Goal: Ask a question

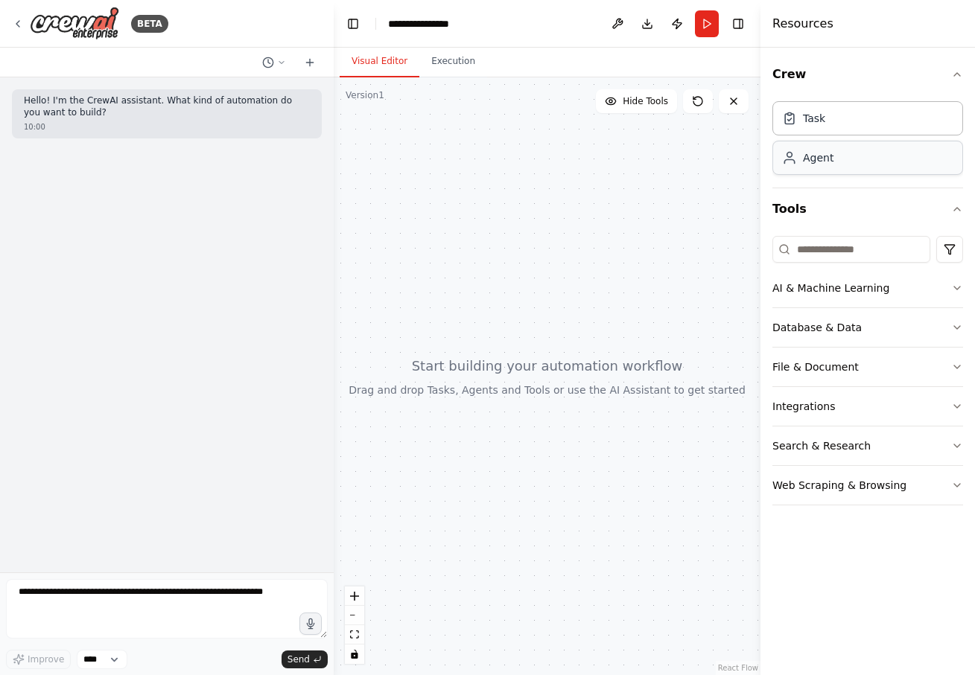
click at [812, 166] on div "Agent" at bounding box center [867, 158] width 191 height 34
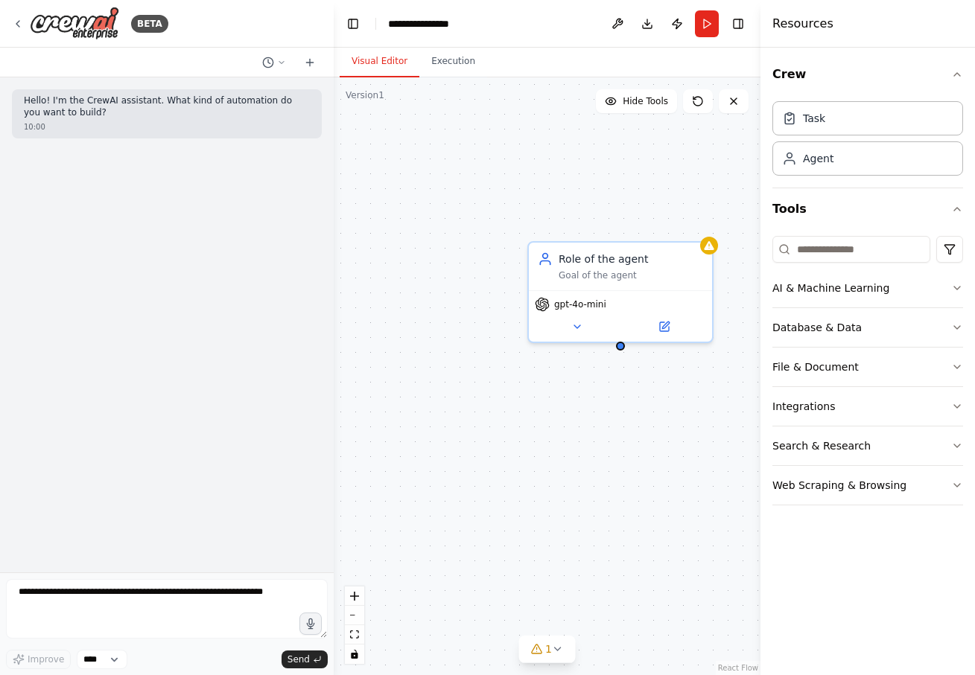
drag, startPoint x: 790, startPoint y: 76, endPoint x: 619, endPoint y: 169, distance: 194.9
click at [619, 170] on div "**********" at bounding box center [487, 337] width 975 height 675
click at [231, 612] on textarea at bounding box center [167, 609] width 322 height 60
drag, startPoint x: 661, startPoint y: 294, endPoint x: 642, endPoint y: 304, distance: 21.0
click at [643, 303] on div "gpt-4o-mini" at bounding box center [620, 312] width 183 height 51
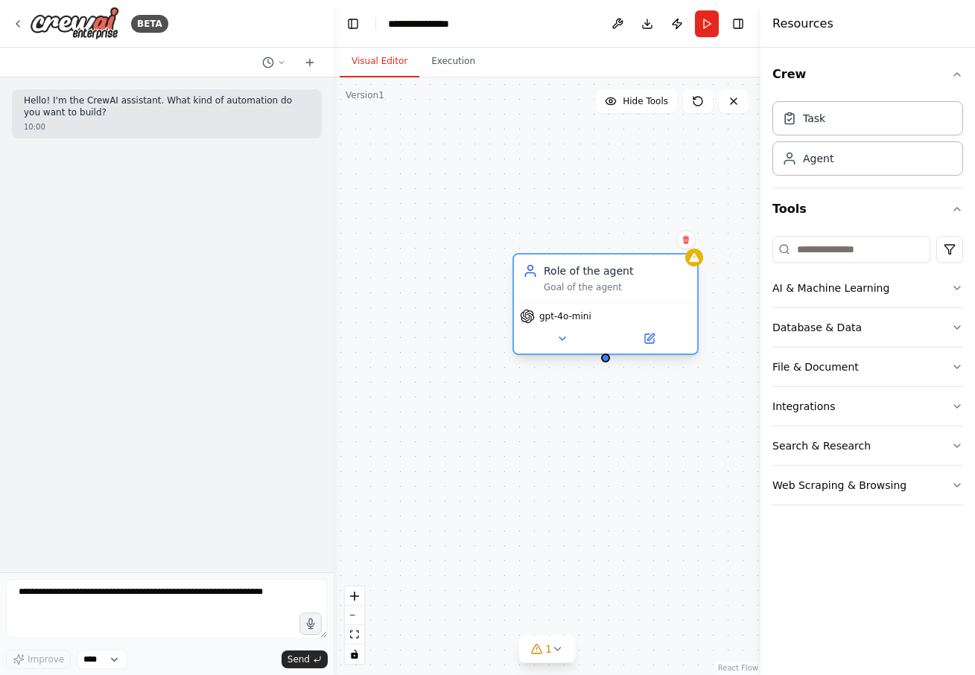
click at [642, 304] on div "gpt-4o-mini" at bounding box center [605, 327] width 183 height 51
click at [686, 243] on icon at bounding box center [686, 240] width 6 height 8
click at [634, 244] on button "Confirm" at bounding box center [643, 240] width 53 height 18
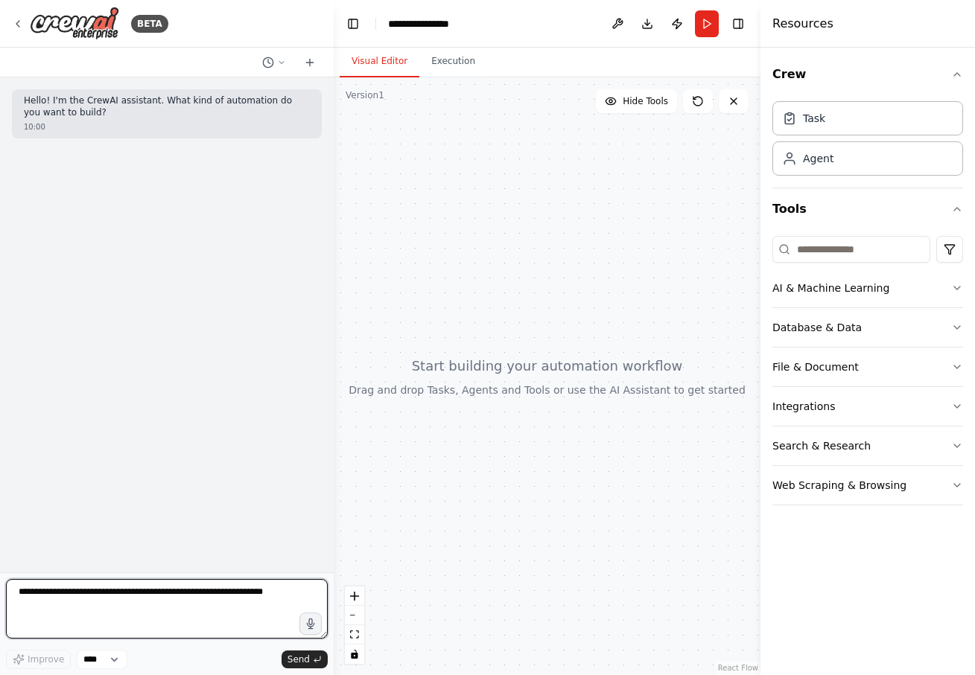
click at [168, 600] on textarea at bounding box center [167, 609] width 322 height 60
type textarea "**********"
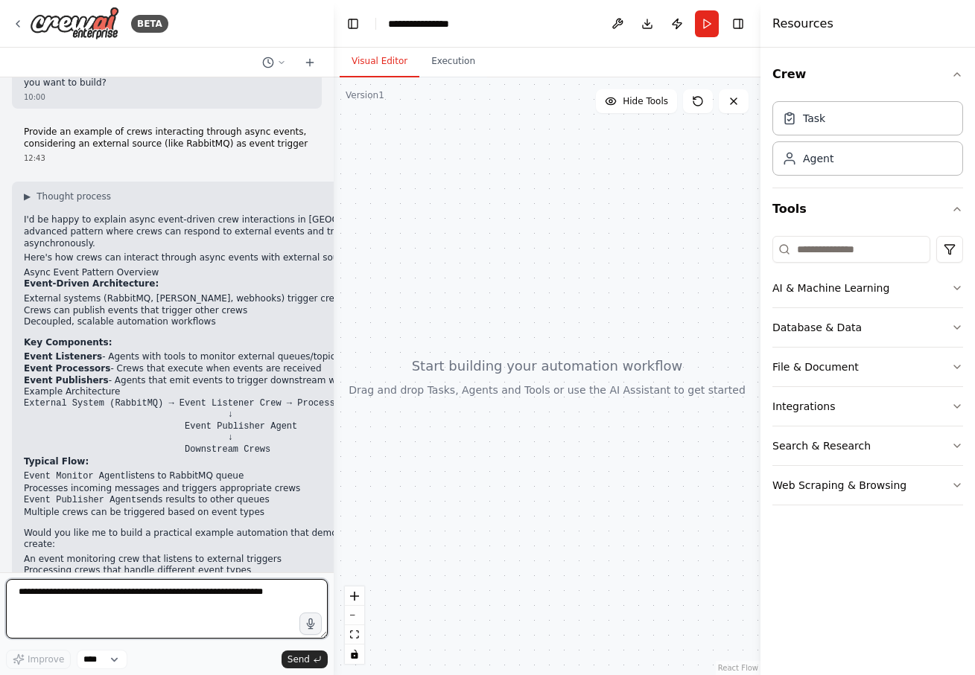
scroll to position [34, 0]
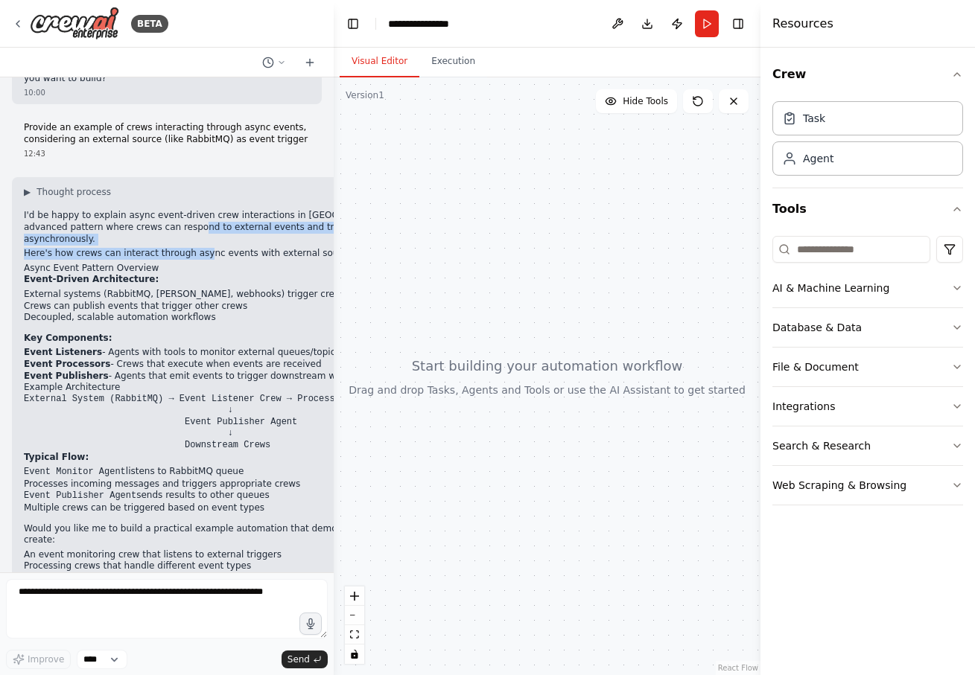
drag, startPoint x: 139, startPoint y: 229, endPoint x: 206, endPoint y: 246, distance: 69.4
click at [206, 246] on div "▶ Thought process I'd be happy to explain async event-driven crew interactions …" at bounding box center [254, 395] width 461 height 419
click at [206, 248] on p "Here's how crews can interact through async events with external sources like R…" at bounding box center [254, 254] width 461 height 12
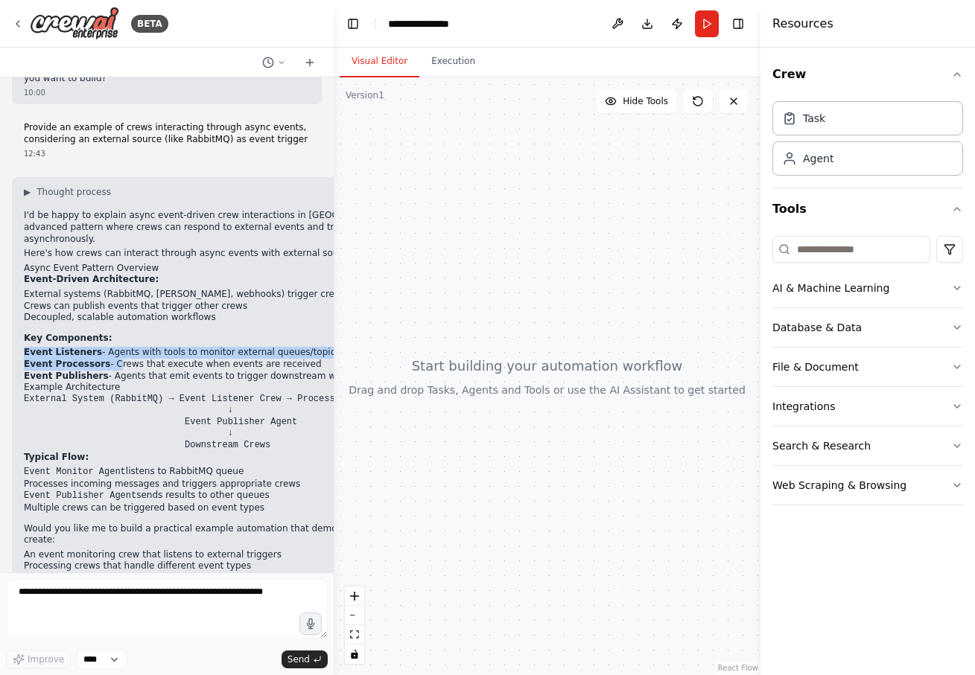
drag, startPoint x: 110, startPoint y: 354, endPoint x: 89, endPoint y: 334, distance: 28.5
click at [89, 334] on div "▶ Thought process I'd be happy to explain async event-driven crew interactions …" at bounding box center [254, 395] width 461 height 419
click at [89, 347] on li "Event Listeners - Agents with tools to monitor external queues/topics" at bounding box center [254, 353] width 461 height 12
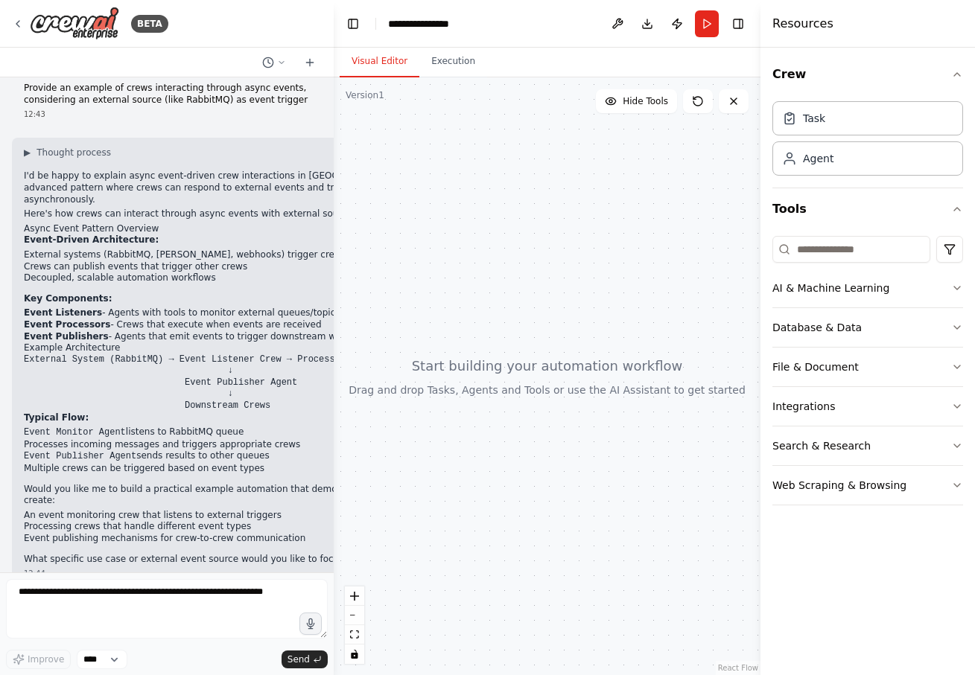
scroll to position [71, 0]
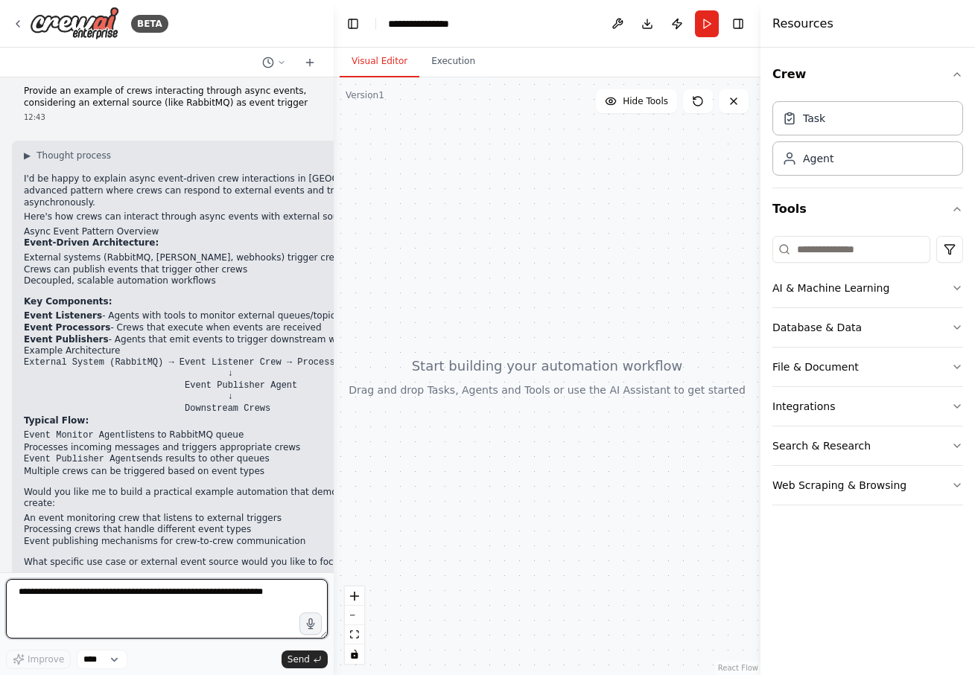
click at [142, 615] on textarea at bounding box center [167, 609] width 322 height 60
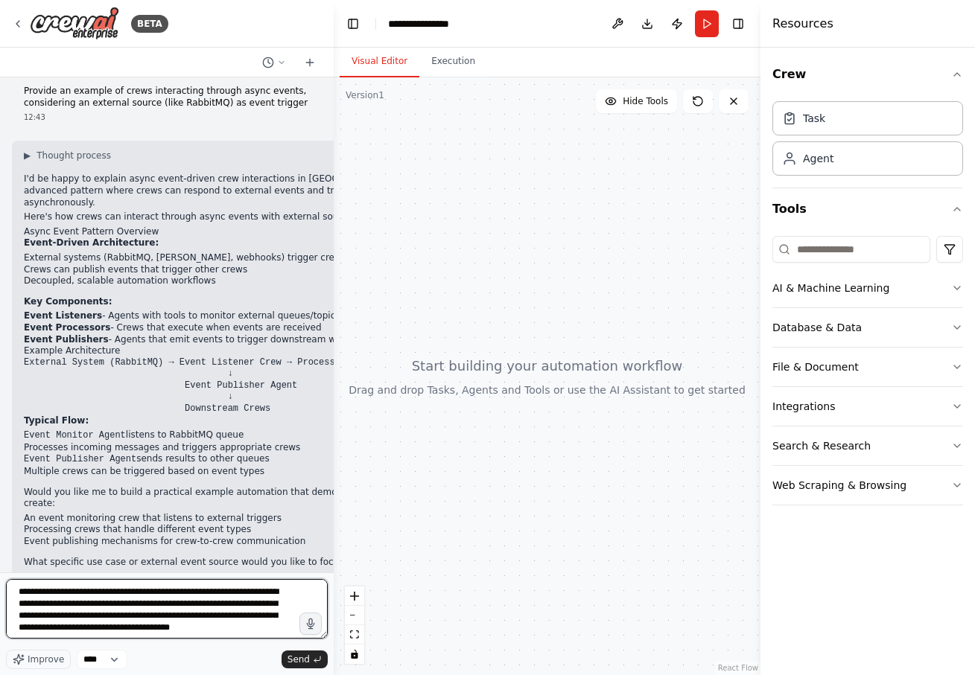
type textarea "**********"
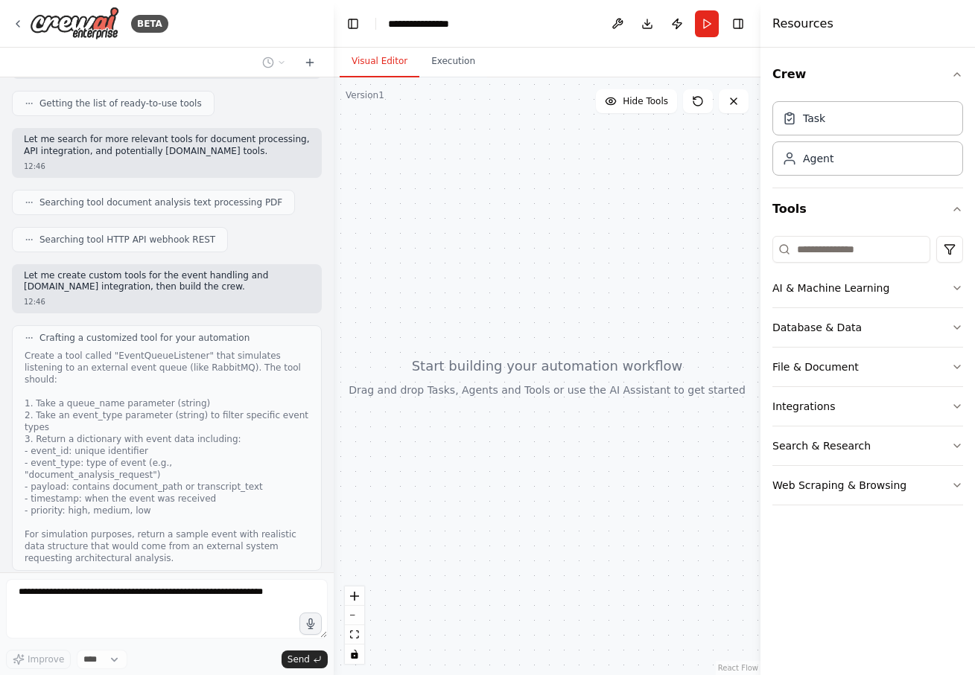
scroll to position [873, 0]
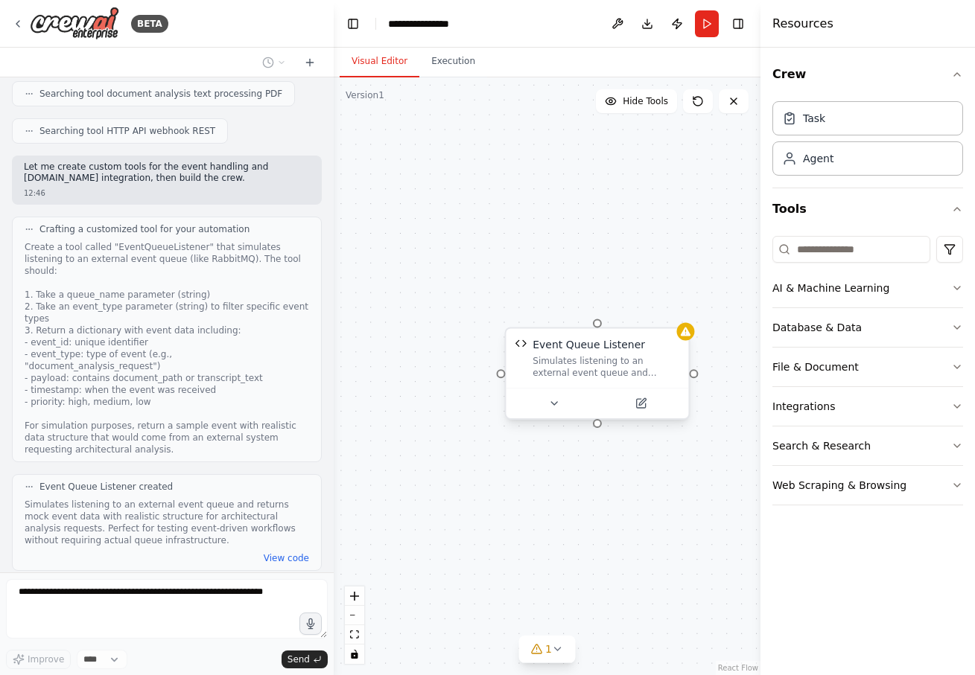
click at [619, 363] on div "Simulates listening to an external event queue and returns mock event data with…" at bounding box center [605, 367] width 147 height 24
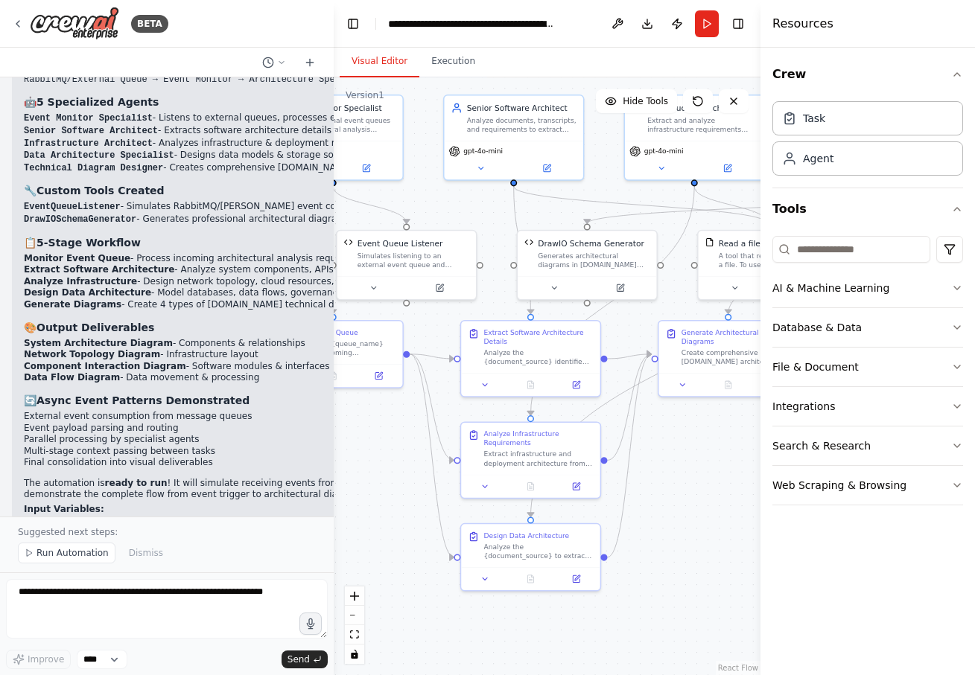
scroll to position [3247, 0]
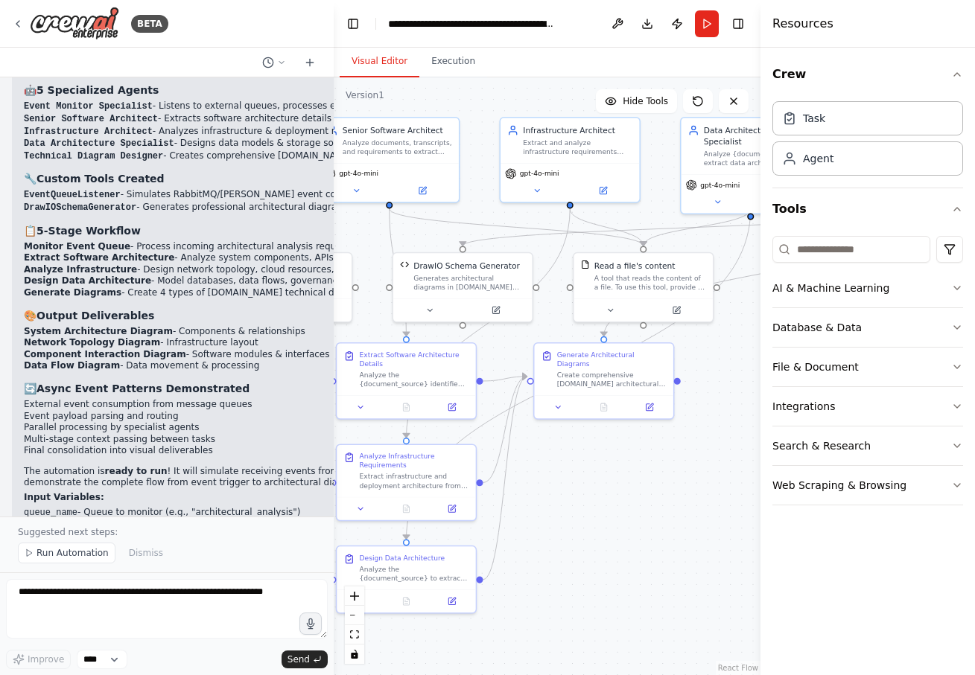
drag, startPoint x: 538, startPoint y: 520, endPoint x: 218, endPoint y: 526, distance: 320.3
click at [219, 526] on div "BETA Hello! I'm the CrewAI assistant. What kind of automation do you want to bu…" at bounding box center [487, 337] width 975 height 675
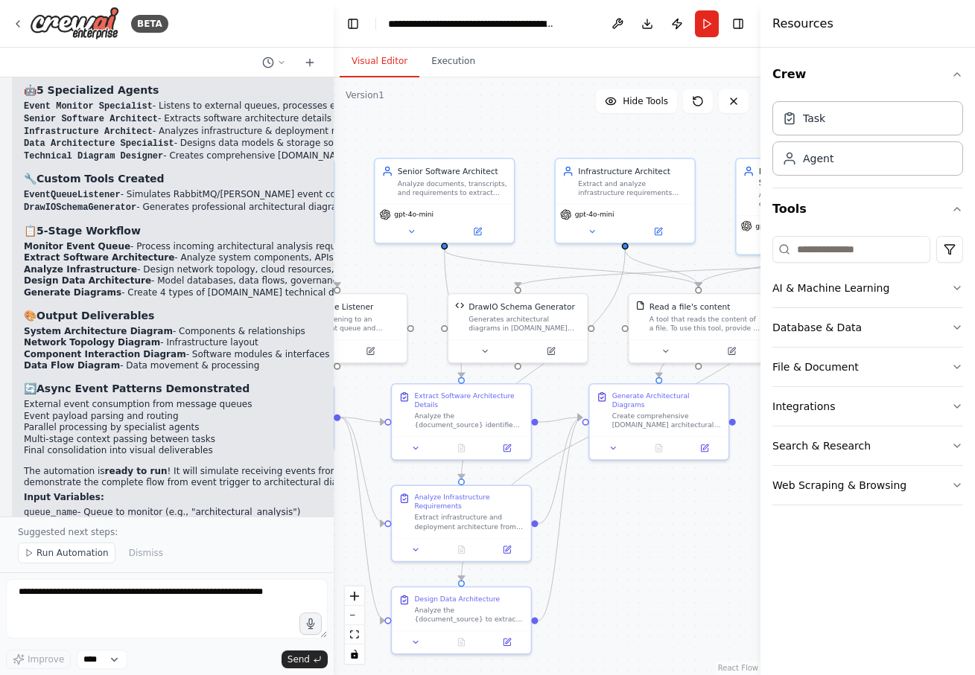
drag, startPoint x: 625, startPoint y: 511, endPoint x: 745, endPoint y: 549, distance: 126.5
click at [745, 549] on div ".deletable-edge-delete-btn { width: 20px; height: 20px; border: 0px solid #ffff…" at bounding box center [547, 376] width 427 height 598
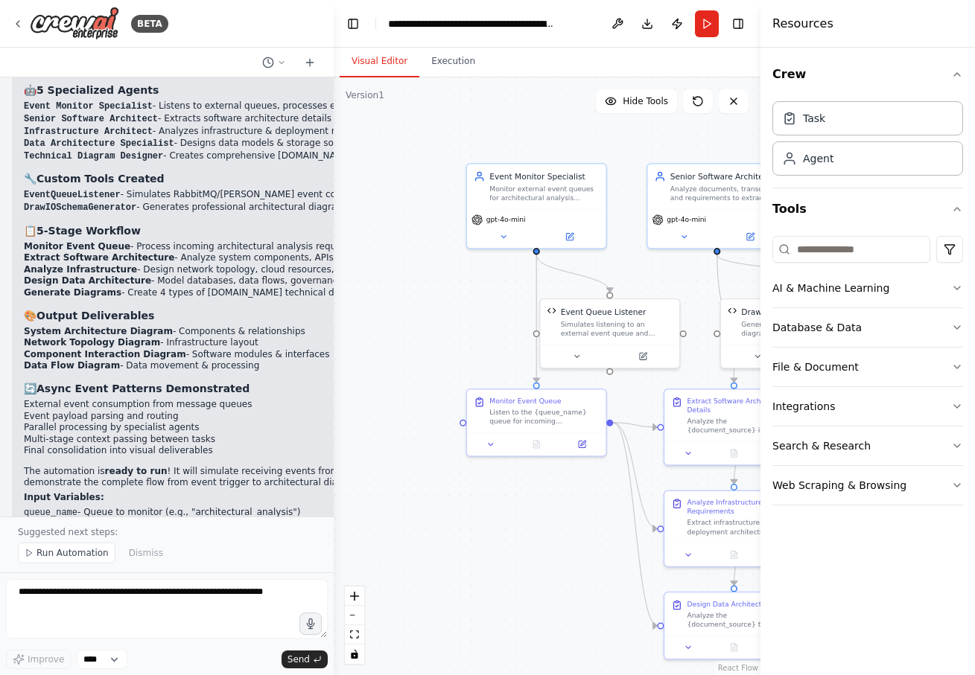
drag, startPoint x: 654, startPoint y: 535, endPoint x: 883, endPoint y: 549, distance: 229.8
click at [883, 549] on div "BETA Hello! I'm the CrewAI assistant. What kind of automation do you want to bu…" at bounding box center [487, 337] width 975 height 675
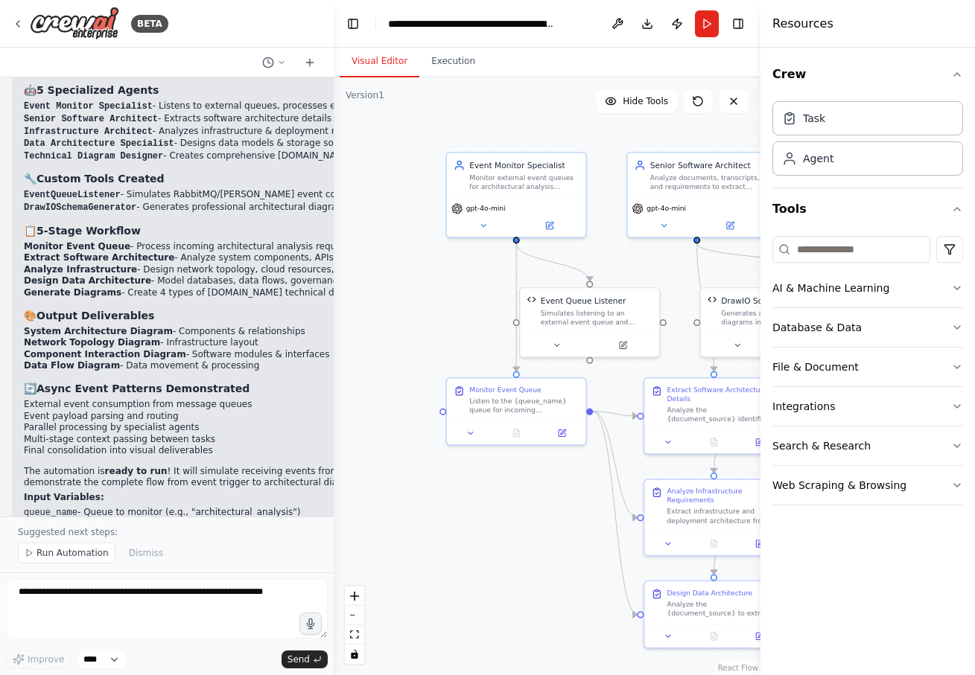
drag, startPoint x: 500, startPoint y: 491, endPoint x: 459, endPoint y: 475, distance: 44.1
click at [459, 475] on div ".deletable-edge-delete-btn { width: 20px; height: 20px; border: 0px solid #ffff…" at bounding box center [547, 376] width 427 height 598
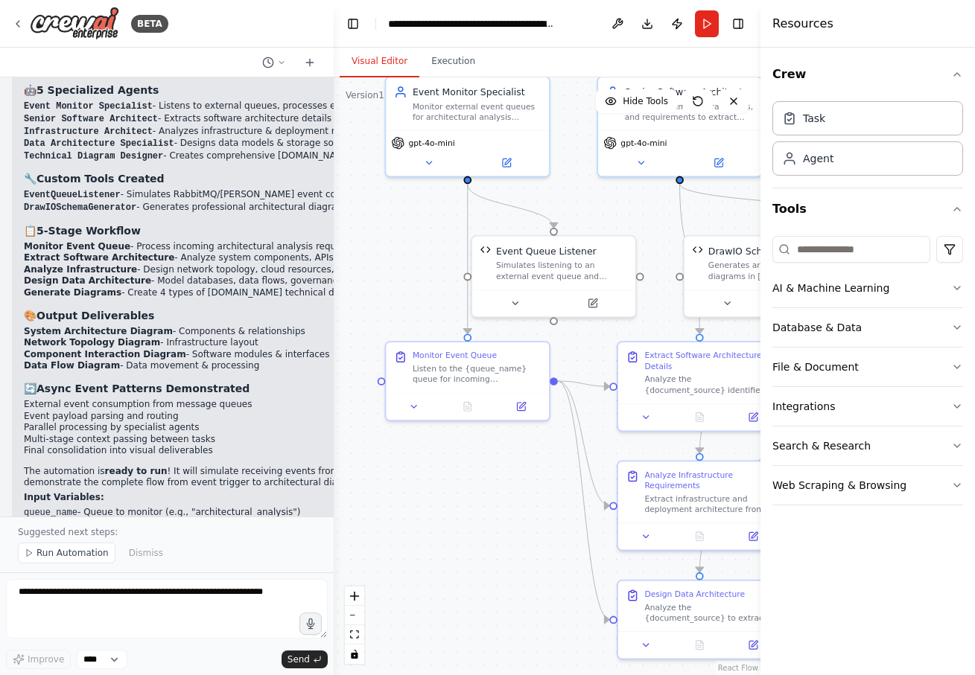
drag, startPoint x: 431, startPoint y: 234, endPoint x: 360, endPoint y: 161, distance: 102.2
click at [360, 161] on div ".deletable-edge-delete-btn { width: 20px; height: 20px; border: 0px solid #ffff…" at bounding box center [547, 376] width 427 height 598
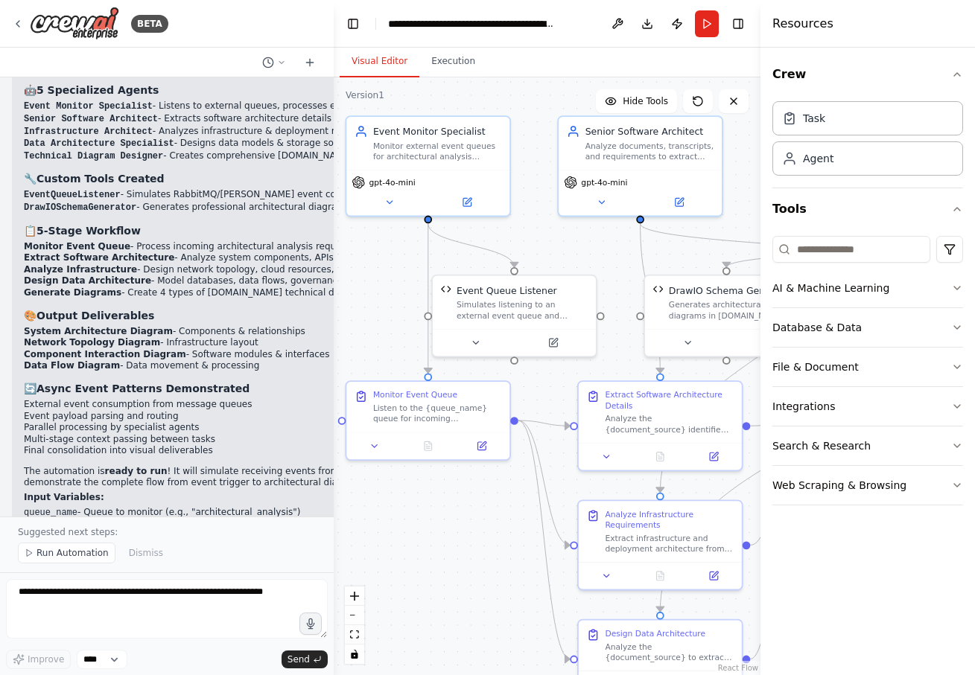
drag, startPoint x: 456, startPoint y: 517, endPoint x: 416, endPoint y: 556, distance: 55.8
click at [416, 556] on div ".deletable-edge-delete-btn { width: 20px; height: 20px; border: 0px solid #ffff…" at bounding box center [547, 376] width 427 height 598
